Goal: Find specific page/section: Find specific page/section

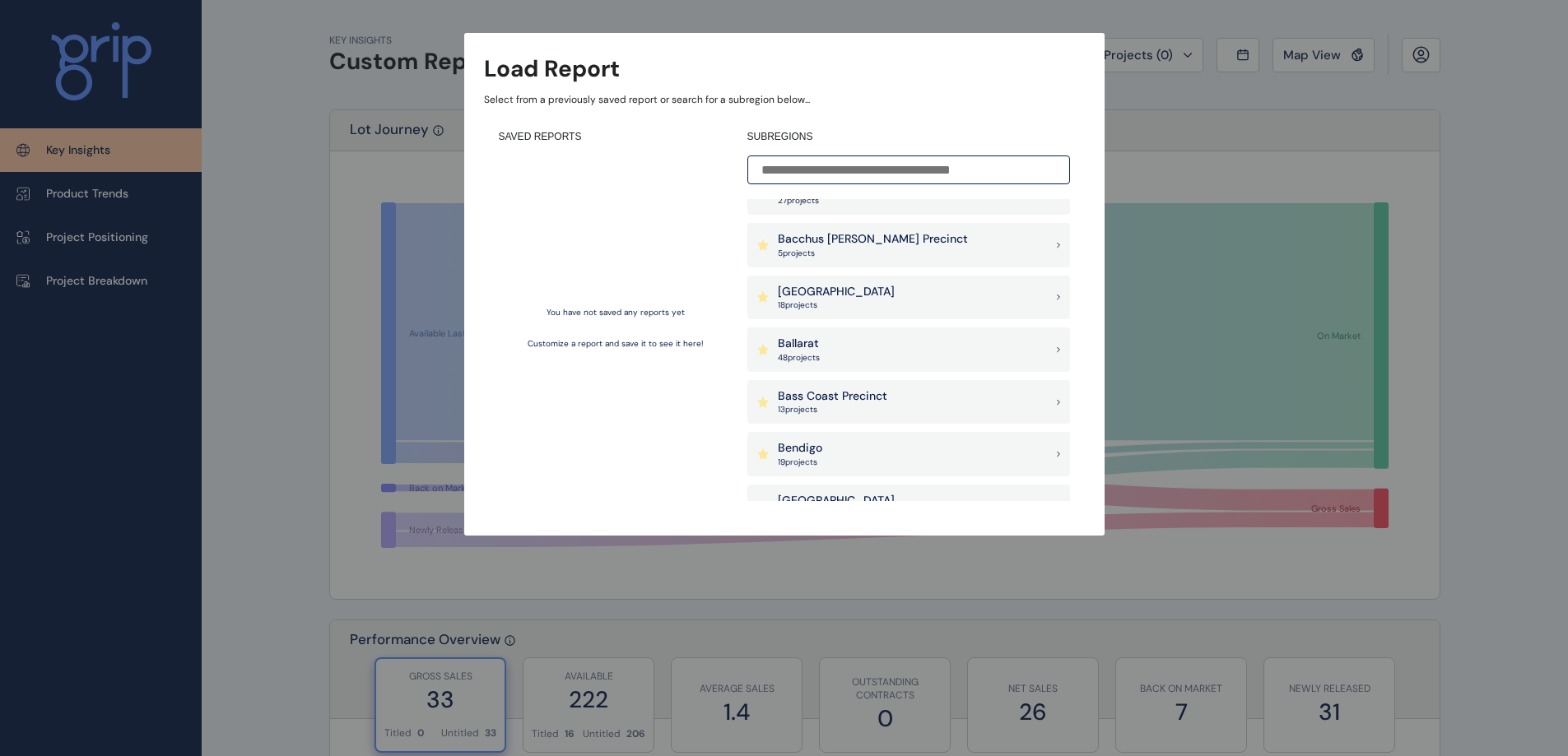
scroll to position [82, 0]
click at [1321, 107] on div "Load Report Select from a previously saved report or search for a subregion bel…" at bounding box center [784, 251] width 1568 height 503
click at [284, 229] on div "Load Report Select from a previously saved report or search for a subregion bel…" at bounding box center [784, 251] width 1568 height 503
click at [289, 209] on div "Load Report Select from a previously saved report or search for a subregion bel…" at bounding box center [784, 251] width 1568 height 503
click at [309, 145] on div "Load Report Select from a previously saved report or search for a subregion bel…" at bounding box center [784, 251] width 1568 height 503
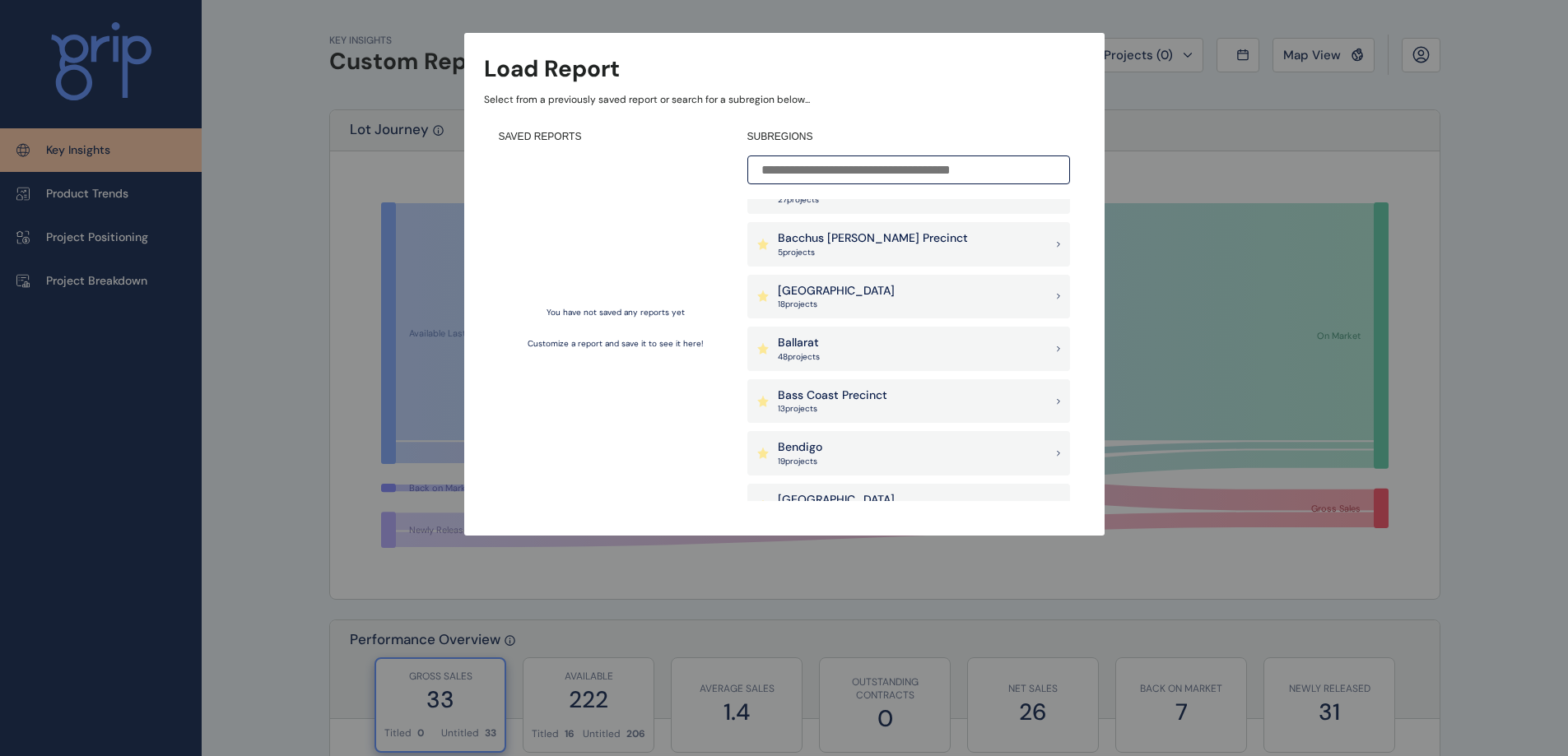
click at [864, 346] on div "Ballarat 48 project s" at bounding box center [908, 349] width 322 height 44
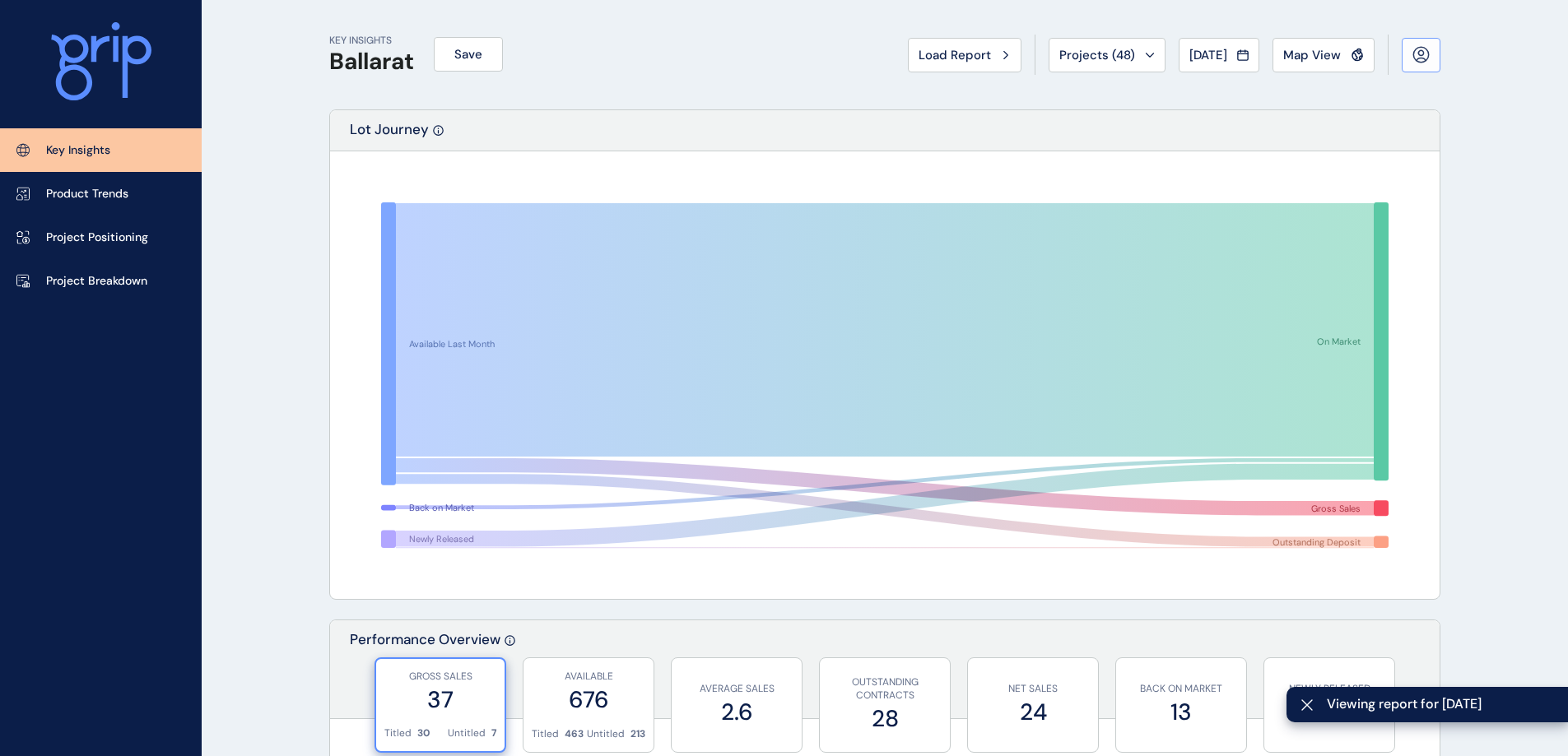
click at [1418, 57] on icon at bounding box center [1421, 55] width 18 height 18
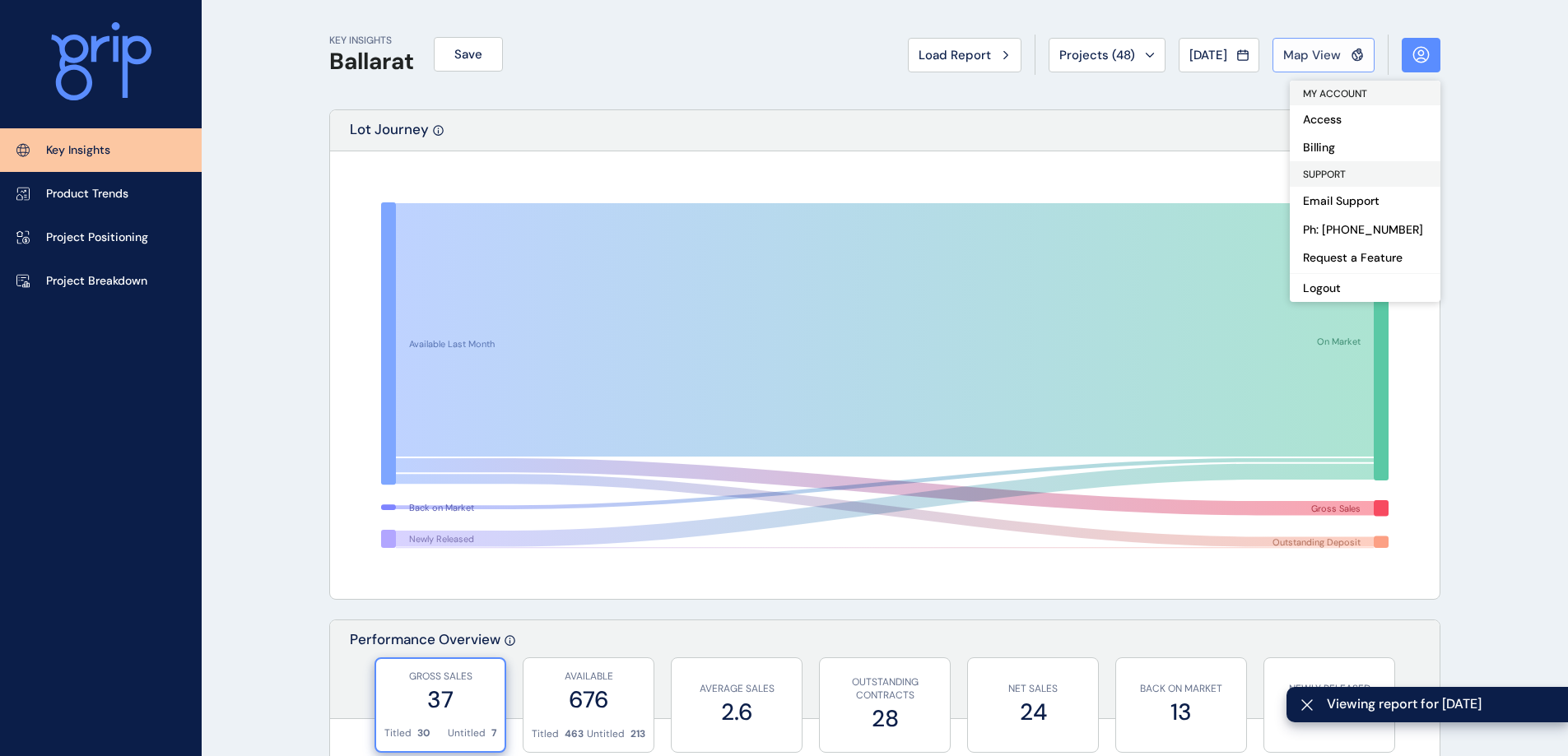
click at [1285, 54] on span "Map View" at bounding box center [1312, 56] width 57 height 17
